Goal: Task Accomplishment & Management: Manage account settings

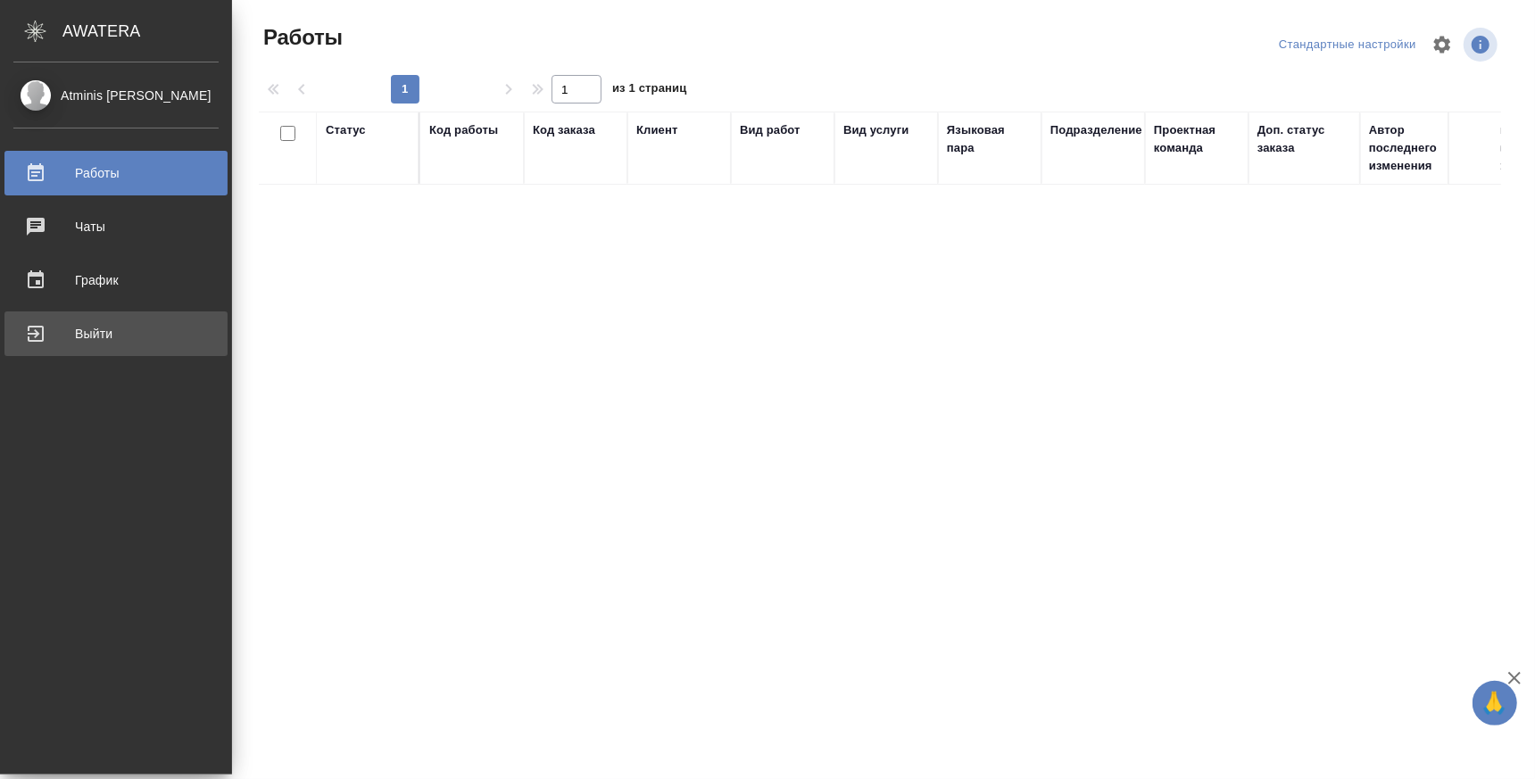
click at [35, 353] on link "Выйти" at bounding box center [115, 333] width 223 height 45
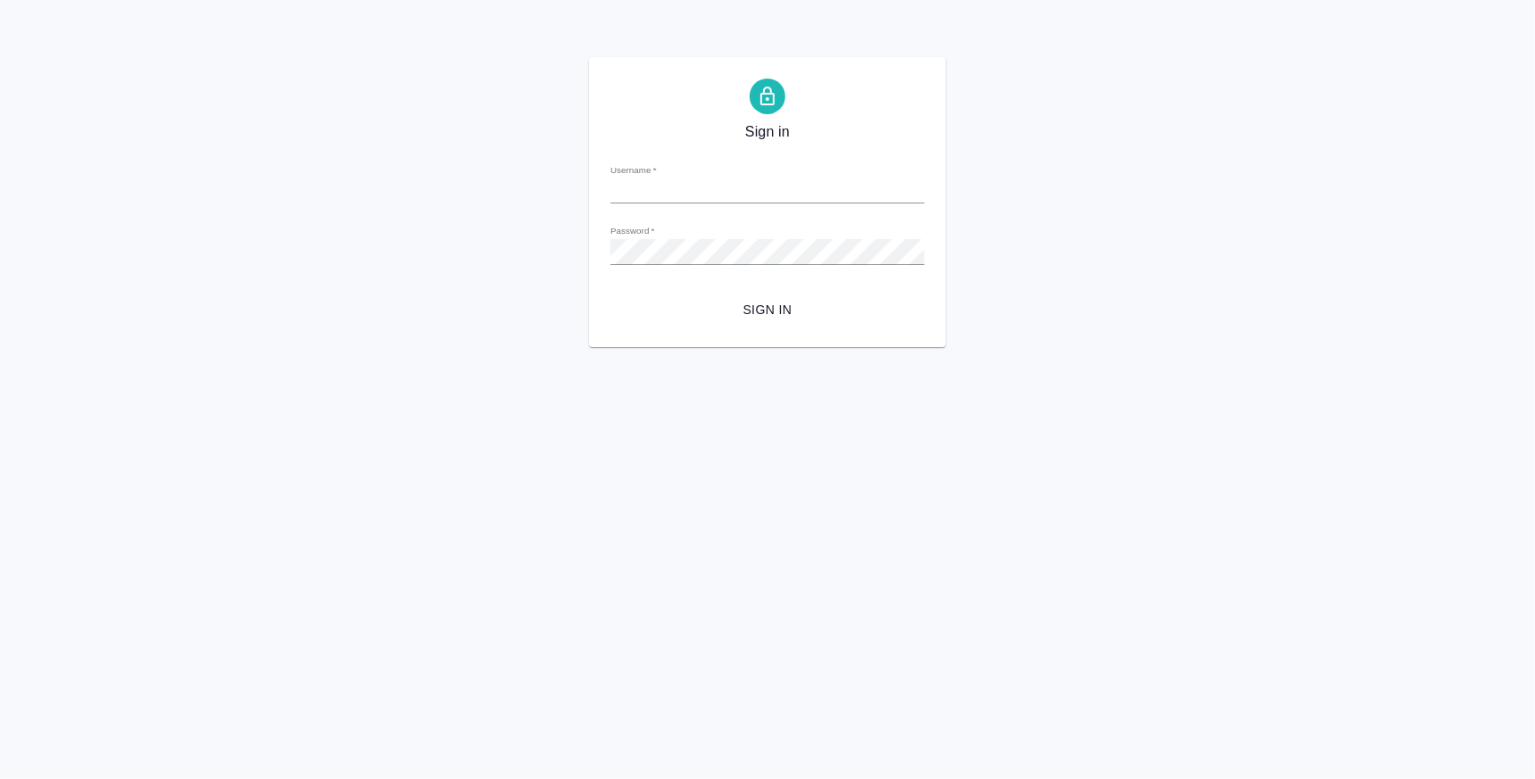
type input "[EMAIL_ADDRESS][DOMAIN_NAME]"
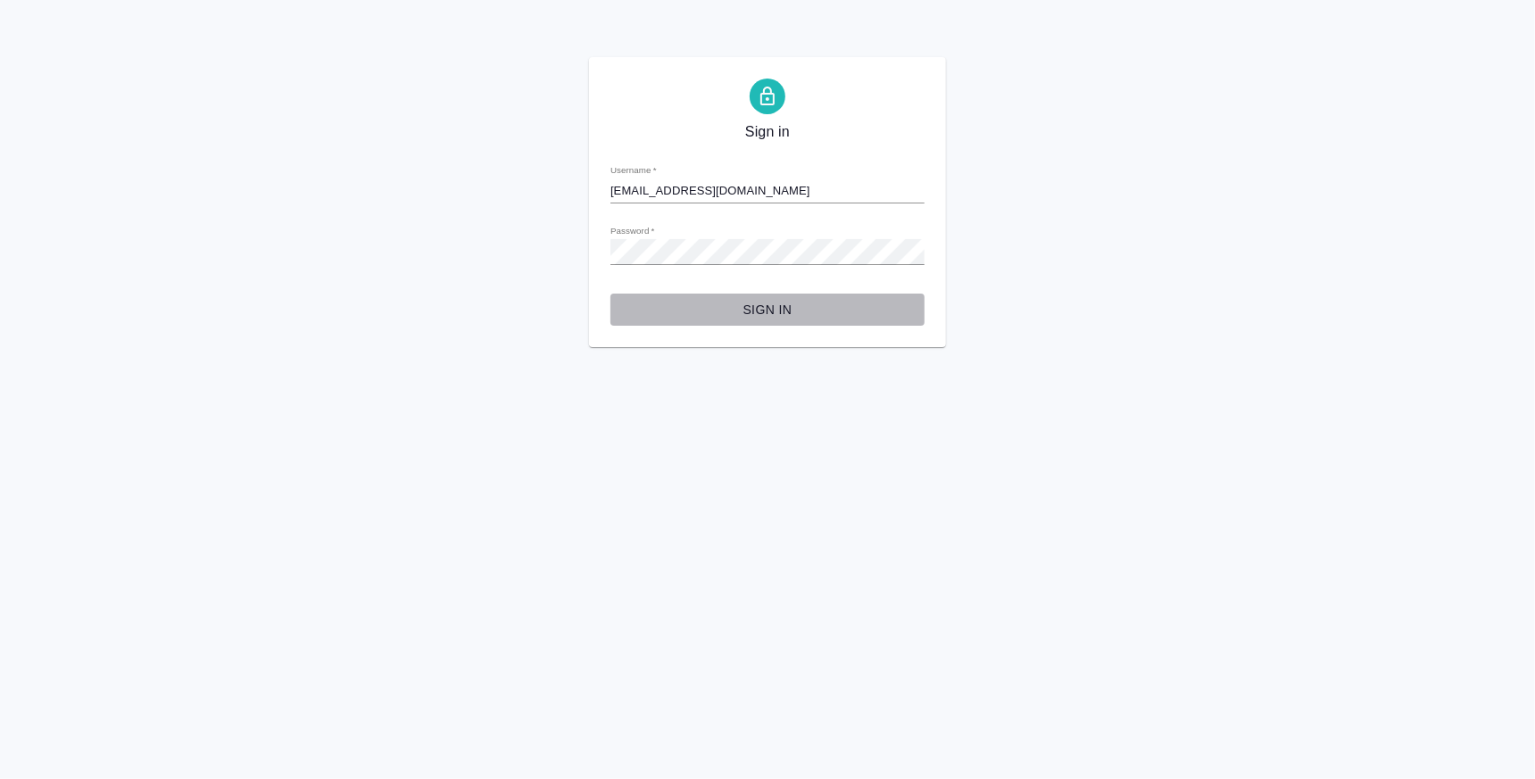
click at [776, 307] on span "Sign in" at bounding box center [768, 310] width 286 height 22
